Goal: Navigation & Orientation: Find specific page/section

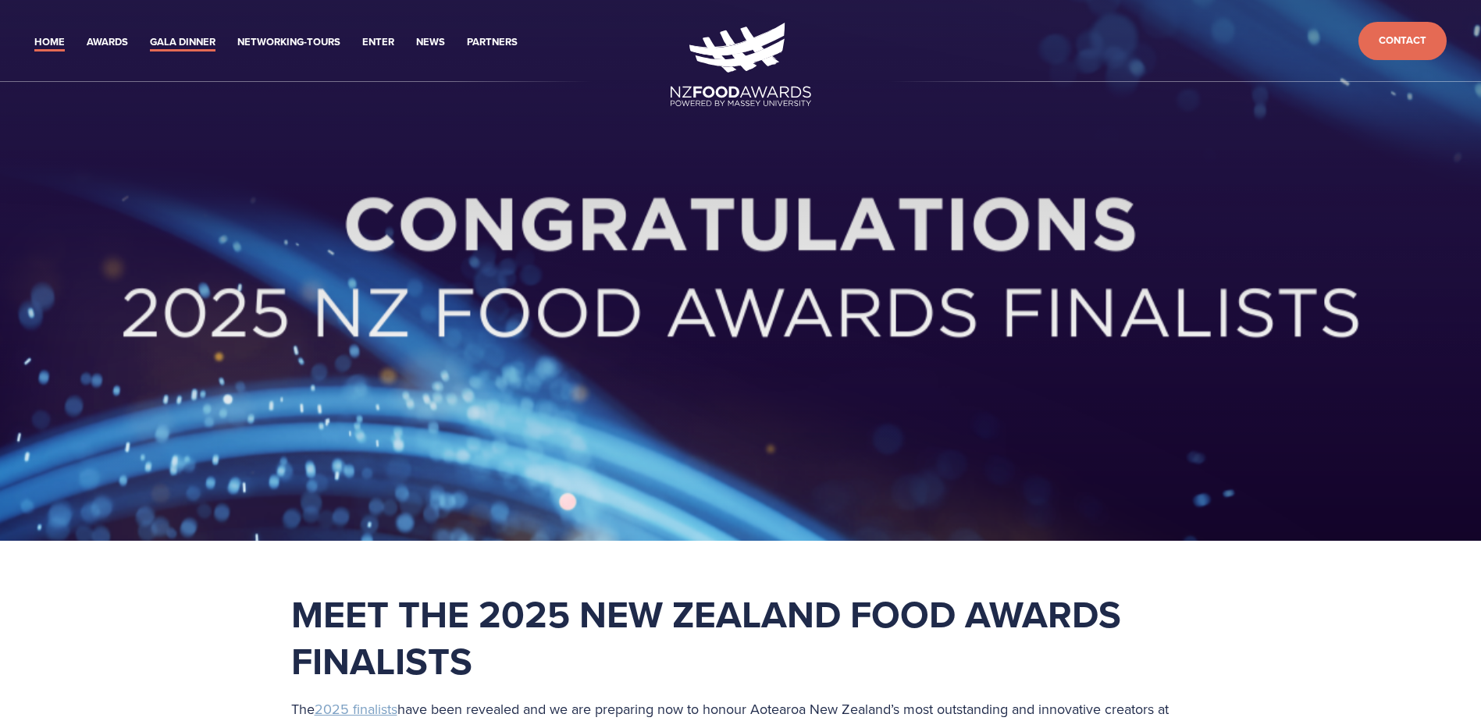
click at [176, 34] on link "Gala Dinner" at bounding box center [183, 43] width 66 height 18
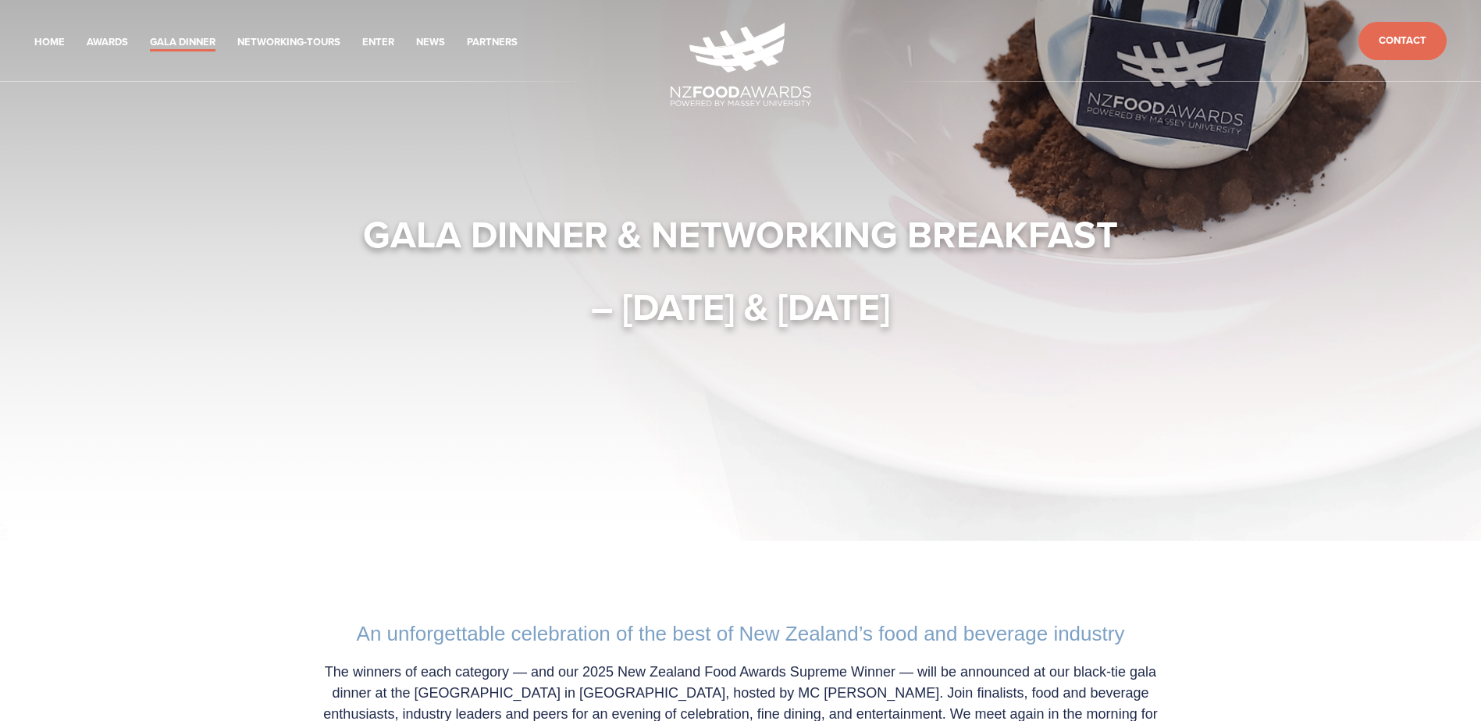
click at [747, 75] on img at bounding box center [741, 65] width 141 height 84
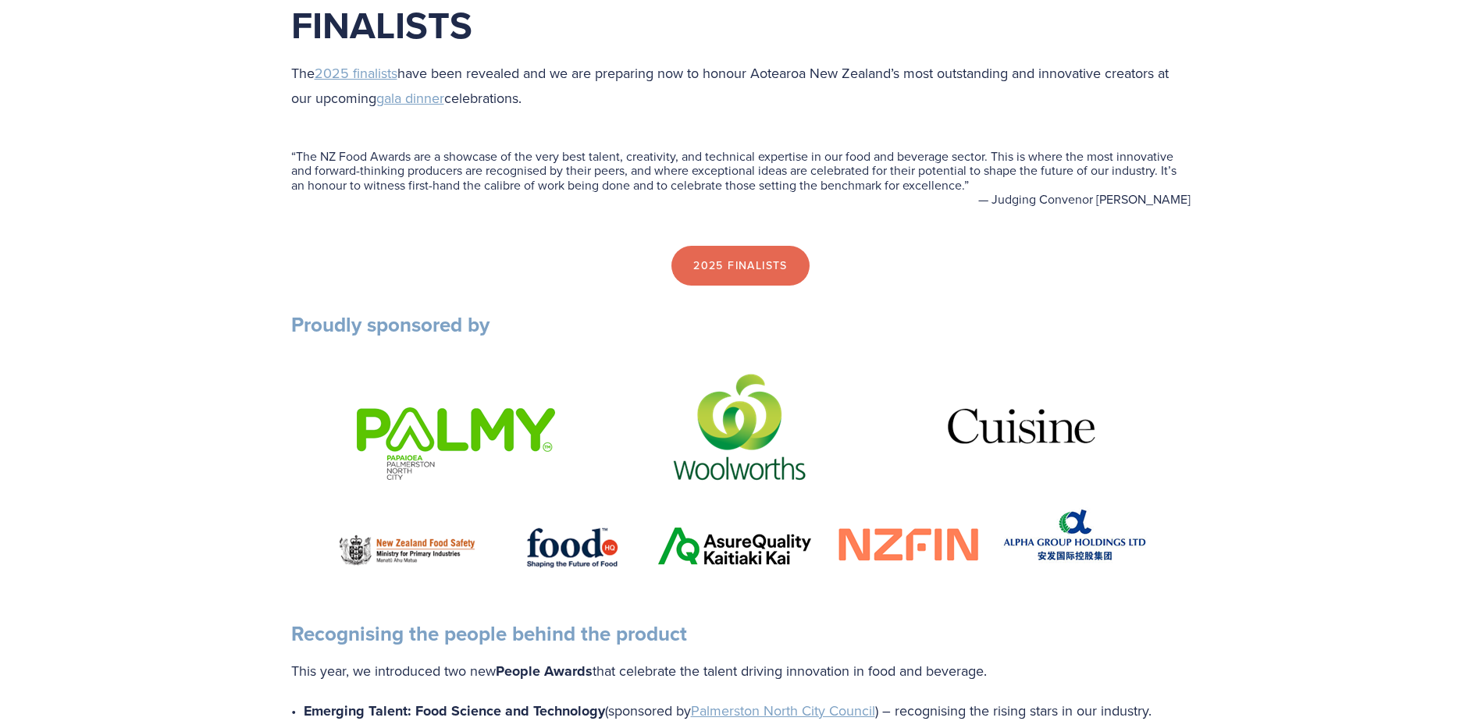
scroll to position [546, 0]
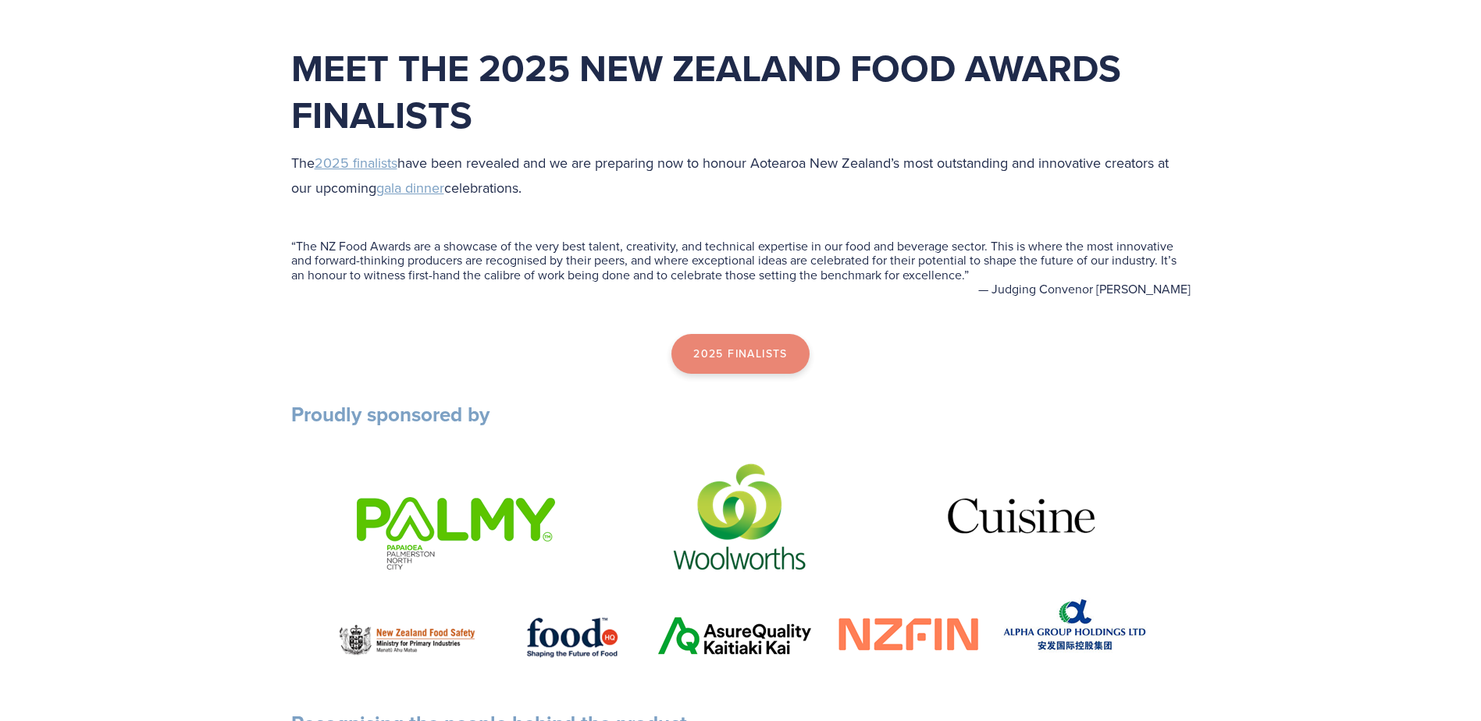
click at [741, 356] on link "2025 Finalists" at bounding box center [740, 354] width 138 height 41
